Goal: Check status: Check status

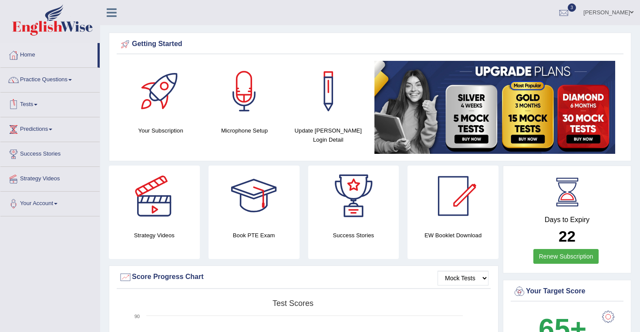
click at [38, 104] on link "Tests" at bounding box center [49, 104] width 99 height 22
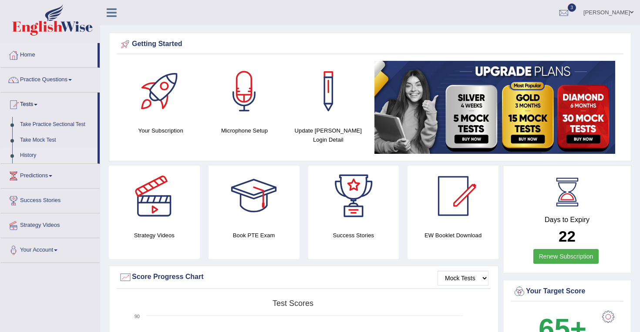
click at [29, 156] on link "History" at bounding box center [56, 156] width 81 height 16
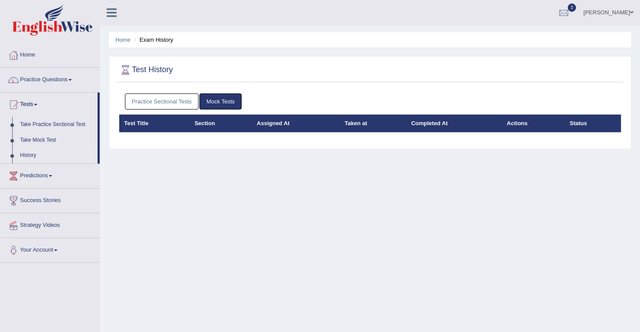
click at [158, 96] on link "Practice Sectional Tests" at bounding box center [162, 102] width 74 height 16
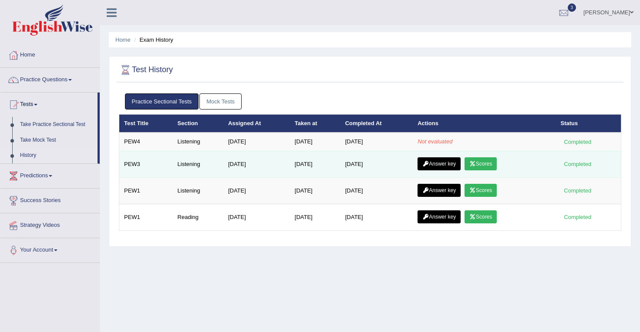
click at [492, 166] on link "Scores" at bounding box center [480, 164] width 32 height 13
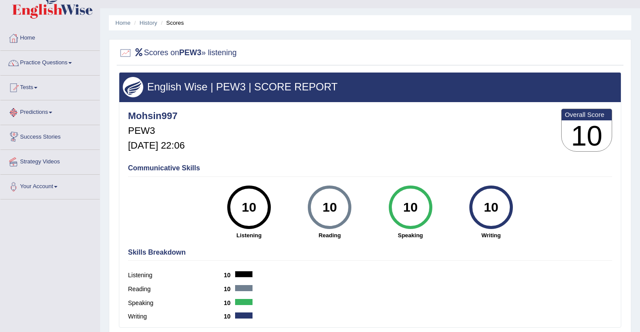
scroll to position [6, 0]
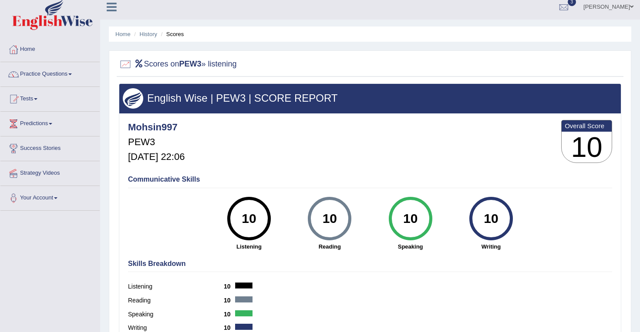
click at [70, 75] on link "Practice Questions" at bounding box center [49, 73] width 99 height 22
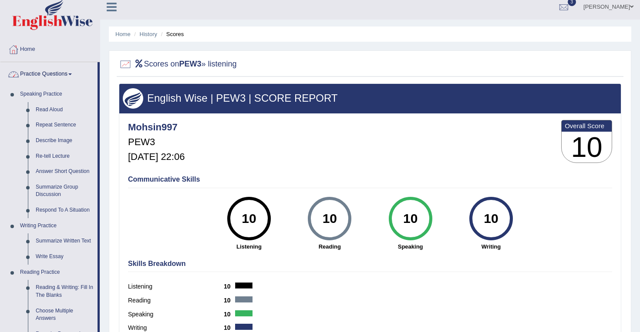
click at [66, 70] on link "Practice Questions" at bounding box center [48, 73] width 97 height 22
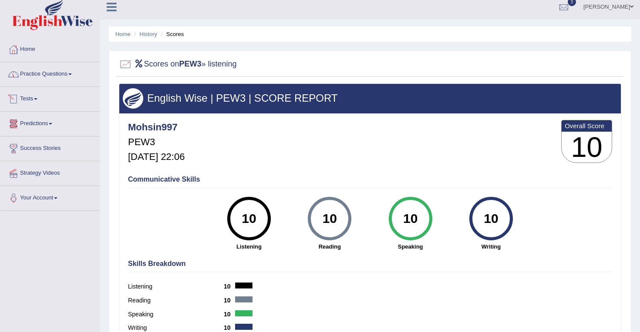
click at [37, 101] on link "Tests" at bounding box center [49, 98] width 99 height 22
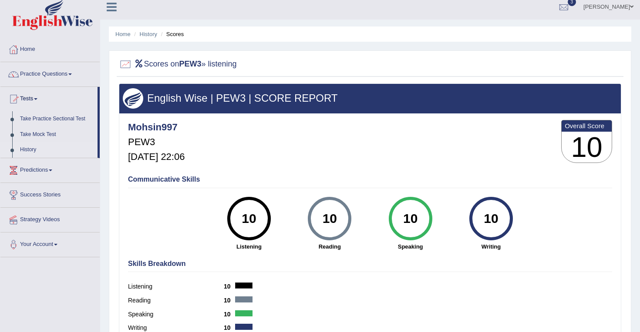
click at [31, 150] on link "History" at bounding box center [56, 150] width 81 height 16
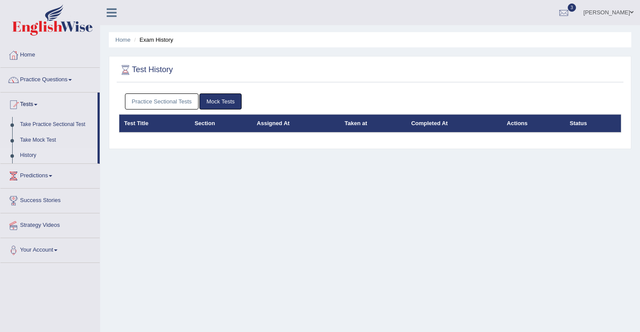
click at [169, 97] on link "Practice Sectional Tests" at bounding box center [162, 102] width 74 height 16
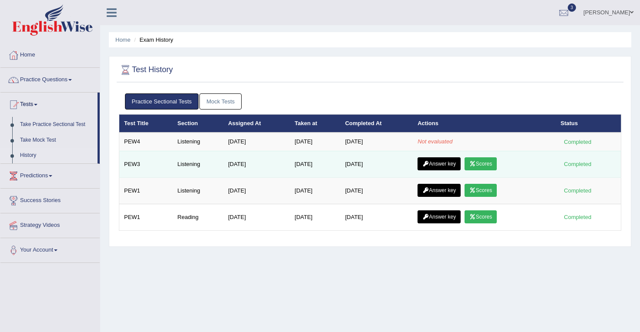
click at [451, 164] on link "Answer key" at bounding box center [438, 164] width 43 height 13
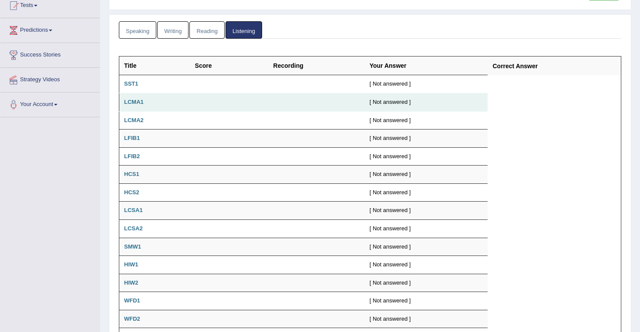
scroll to position [107, 0]
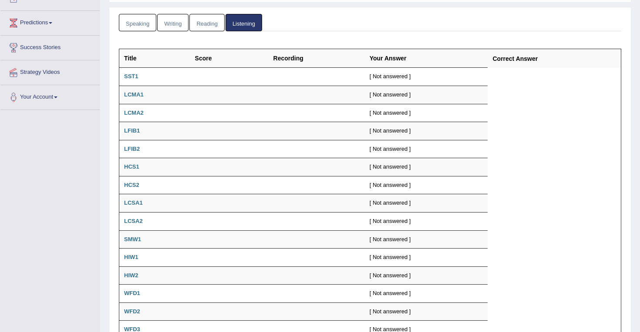
click at [175, 23] on link "Writing" at bounding box center [172, 23] width 31 height 18
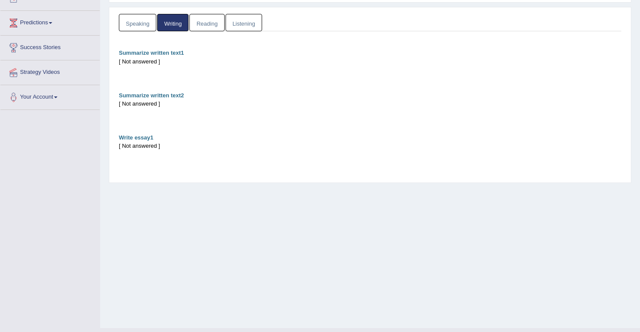
click at [199, 23] on link "Reading" at bounding box center [206, 23] width 35 height 18
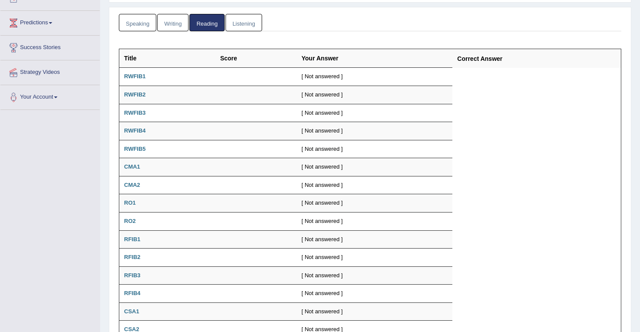
click at [248, 24] on link "Listening" at bounding box center [243, 23] width 37 height 18
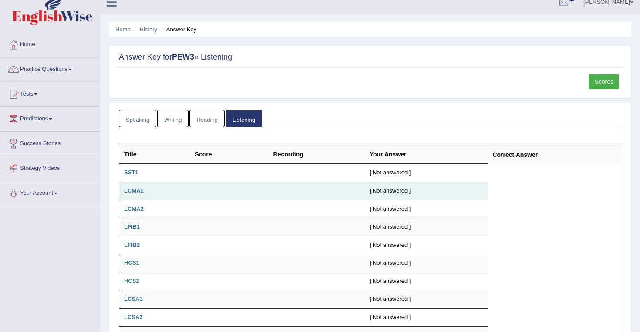
scroll to position [0, 0]
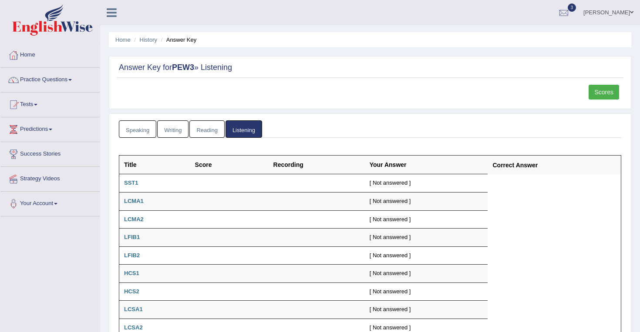
click at [601, 94] on link "Scores" at bounding box center [603, 92] width 30 height 15
